Goal: Find specific page/section: Find specific page/section

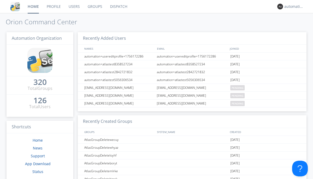
click at [118, 7] on link "Dispatch" at bounding box center [118, 6] width 25 height 13
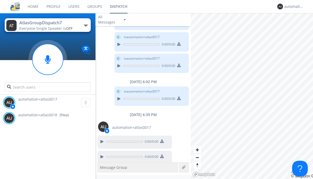
scroll to position [226, 0]
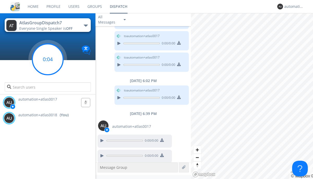
click at [48, 59] on g at bounding box center [47, 59] width 31 height 31
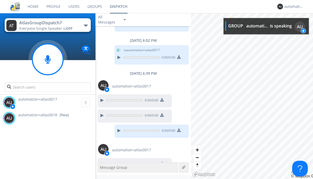
scroll to position [274, 0]
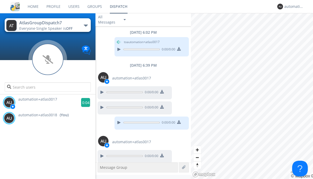
click at [83, 102] on g at bounding box center [85, 102] width 9 height 9
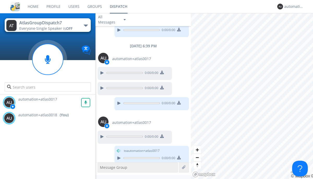
scroll to position [295, 0]
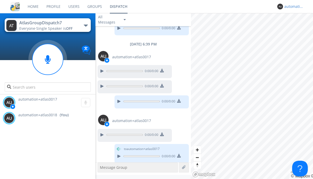
click at [293, 7] on div "automation+atlas0018" at bounding box center [294, 6] width 20 height 5
